Goal: Task Accomplishment & Management: Manage account settings

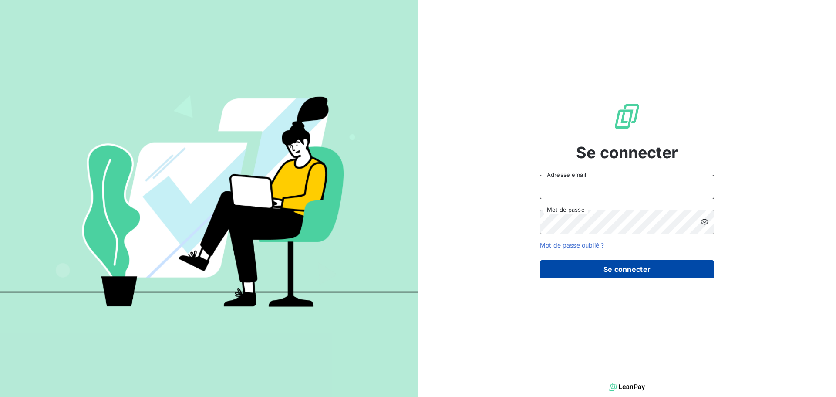
type input "[EMAIL_ADDRESS][DOMAIN_NAME]"
click at [607, 273] on button "Se connecter" at bounding box center [627, 269] width 174 height 18
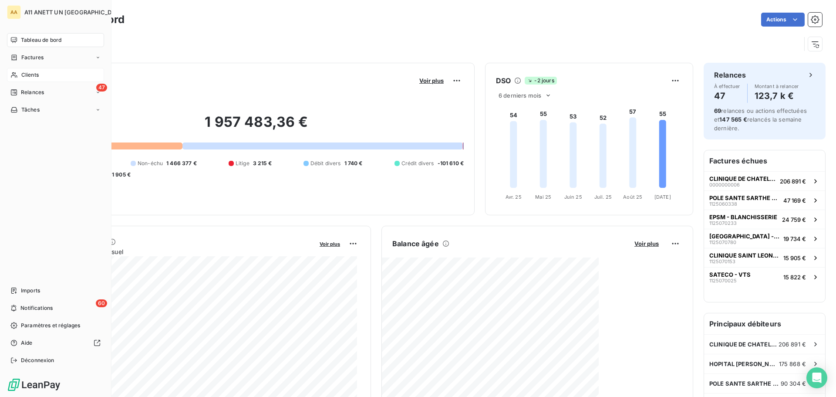
click at [24, 76] on span "Clients" at bounding box center [29, 75] width 17 height 8
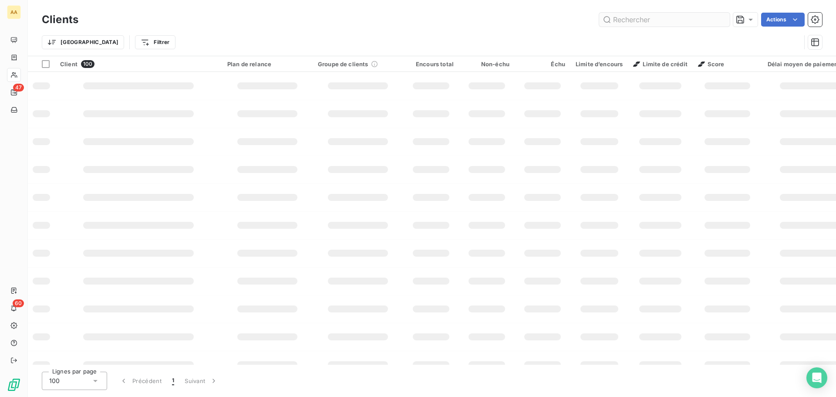
click at [631, 20] on input "text" at bounding box center [664, 20] width 131 height 14
type input "1003"
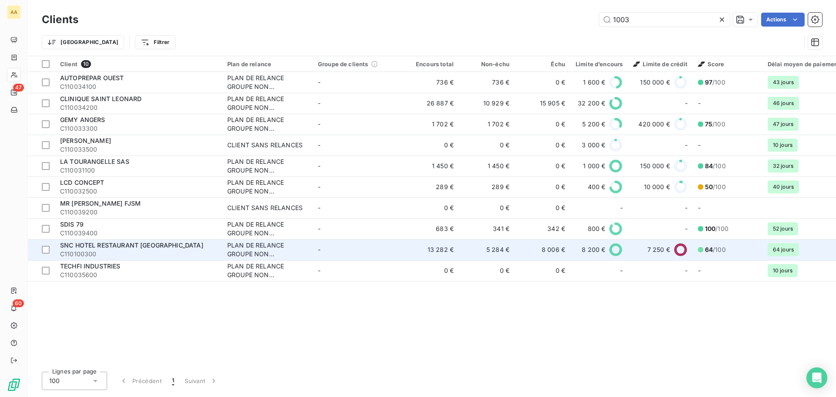
click at [83, 245] on span "SNC HOTEL RESTAURANT [GEOGRAPHIC_DATA]" at bounding box center [131, 244] width 143 height 7
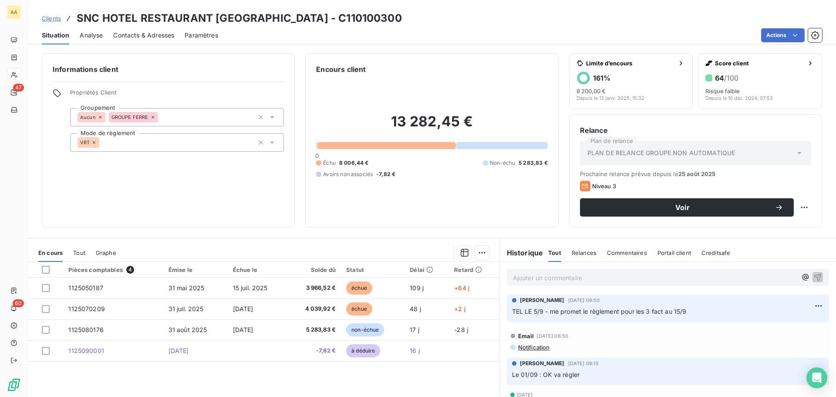
click at [95, 37] on span "Analyse" at bounding box center [91, 35] width 23 height 9
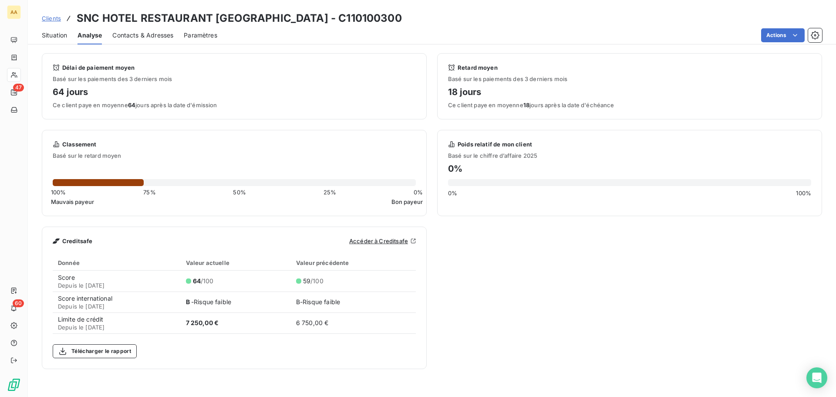
click at [58, 34] on span "Situation" at bounding box center [54, 35] width 25 height 9
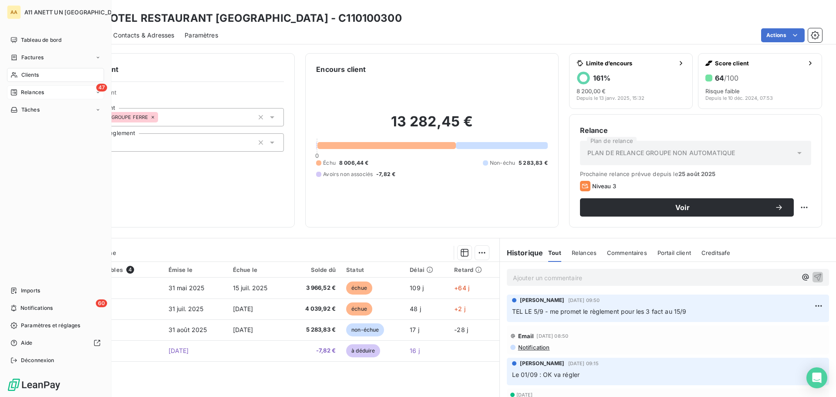
click at [29, 95] on span "Relances" at bounding box center [32, 92] width 23 height 8
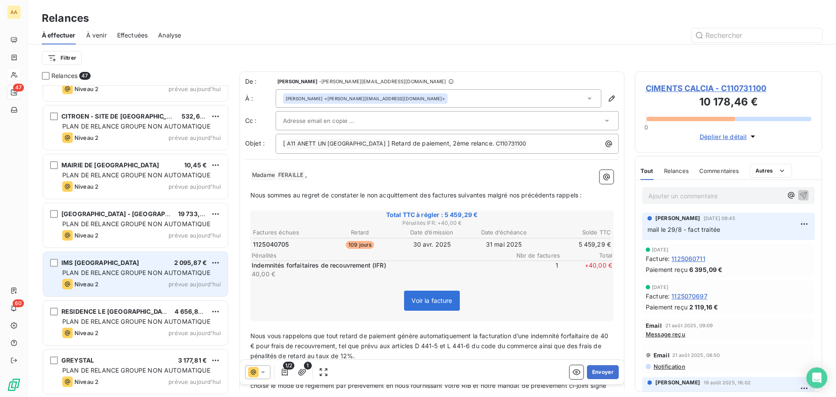
scroll to position [1895, 0]
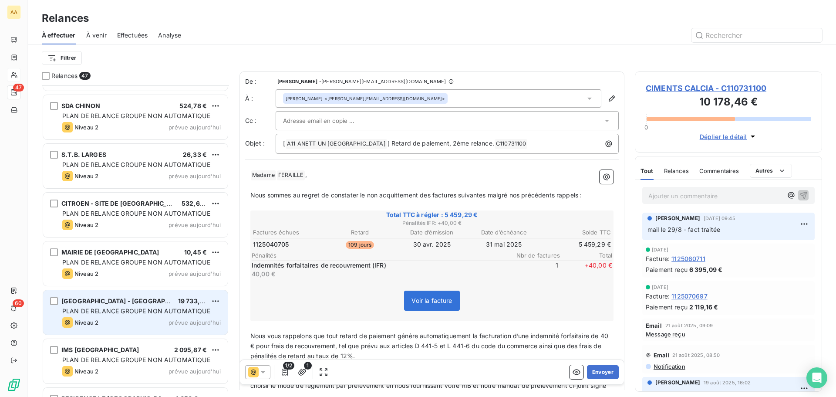
click at [111, 315] on div "PLAN DE RELANCE GROUPE NON AUTOMATIQUE" at bounding box center [141, 311] width 159 height 9
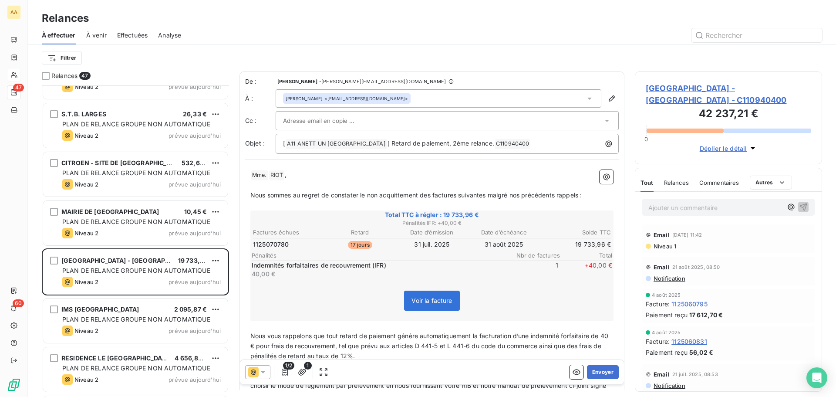
scroll to position [1982, 0]
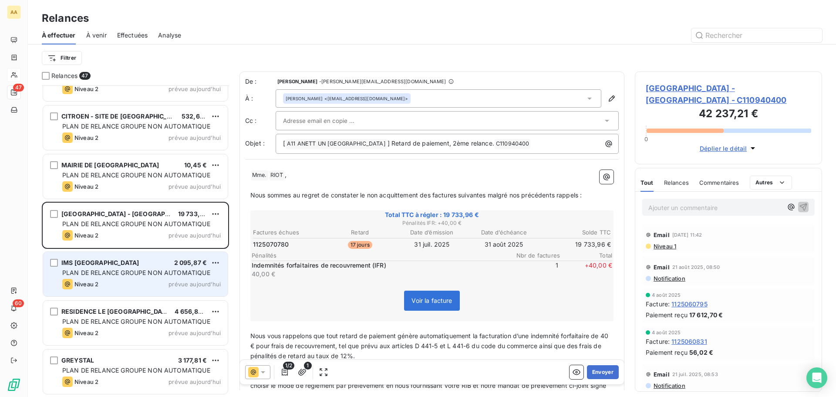
click at [115, 277] on div "IMS FRANCE 2 095,87 € PLAN DE RELANCE GROUPE NON AUTOMATIQUE Niveau 2 prévue [D…" at bounding box center [135, 274] width 185 height 44
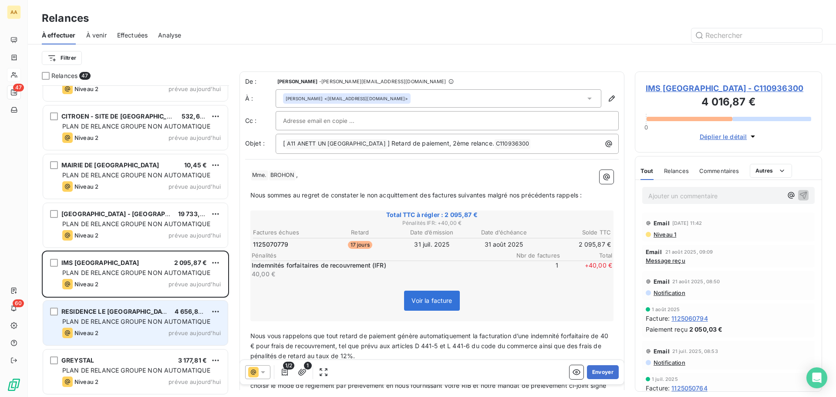
click at [123, 314] on span "RESIDENCE LE [GEOGRAPHIC_DATA]" at bounding box center [116, 310] width 111 height 7
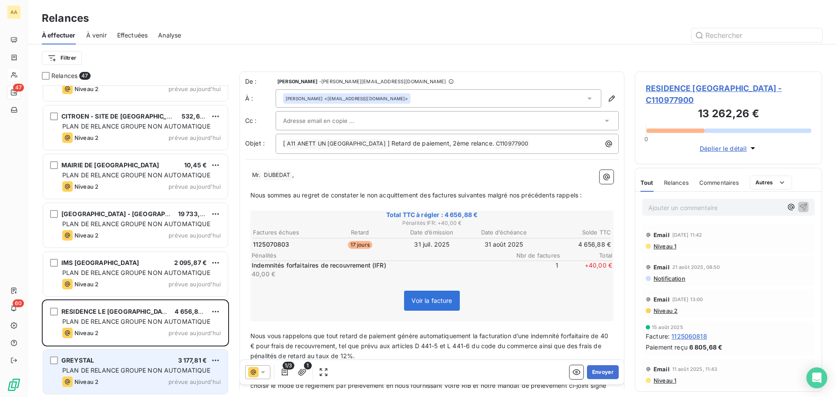
click at [106, 373] on span "PLAN DE RELANCE GROUPE NON AUTOMATIQUE" at bounding box center [136, 369] width 148 height 7
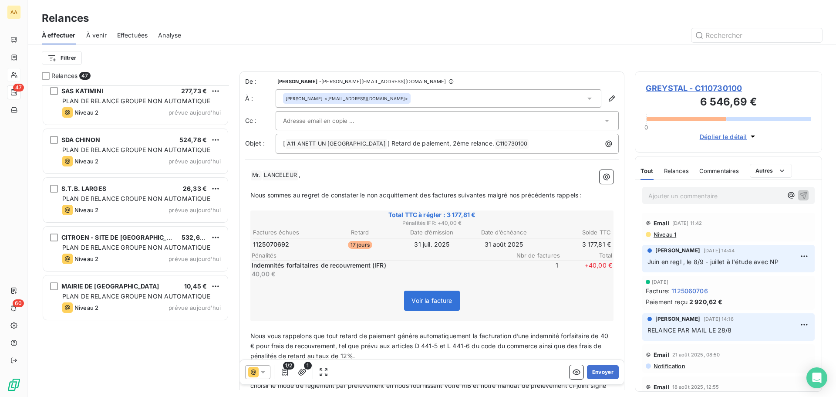
scroll to position [1633, 0]
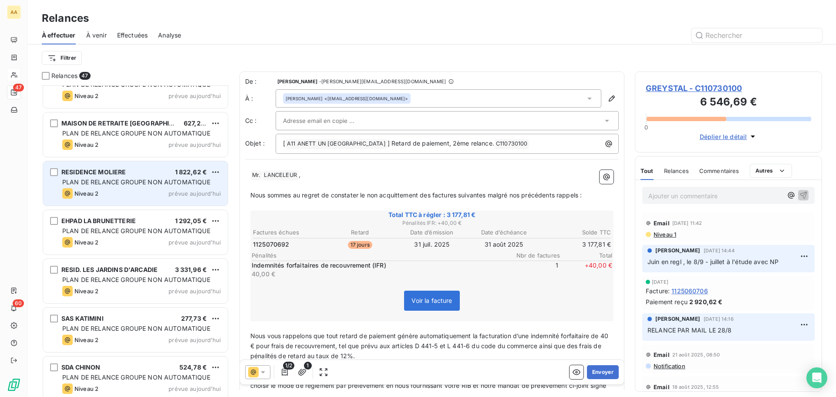
click at [105, 195] on div "Niveau 2 prévue aujourd’hui" at bounding box center [141, 193] width 159 height 10
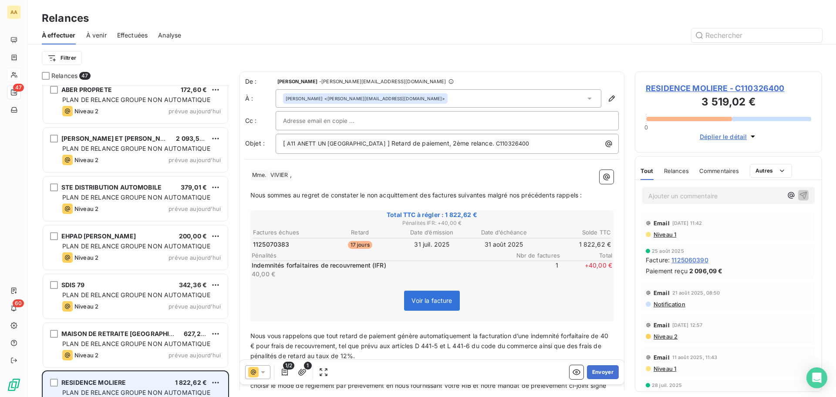
scroll to position [1416, 0]
